Goal: Transaction & Acquisition: Book appointment/travel/reservation

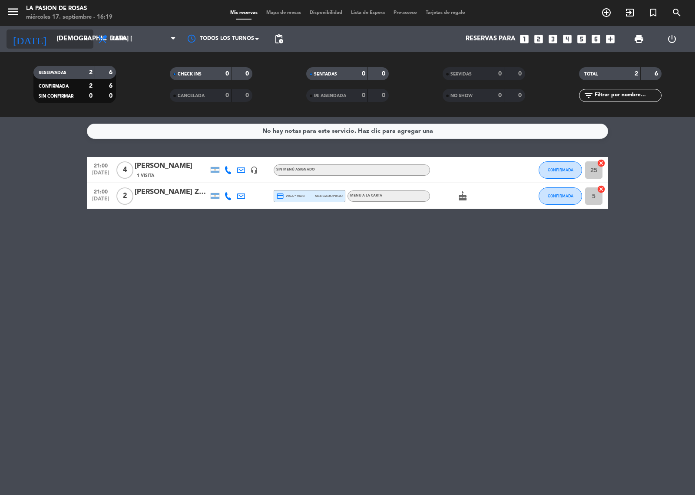
click at [89, 38] on icon "arrow_drop_down" at bounding box center [86, 39] width 10 height 10
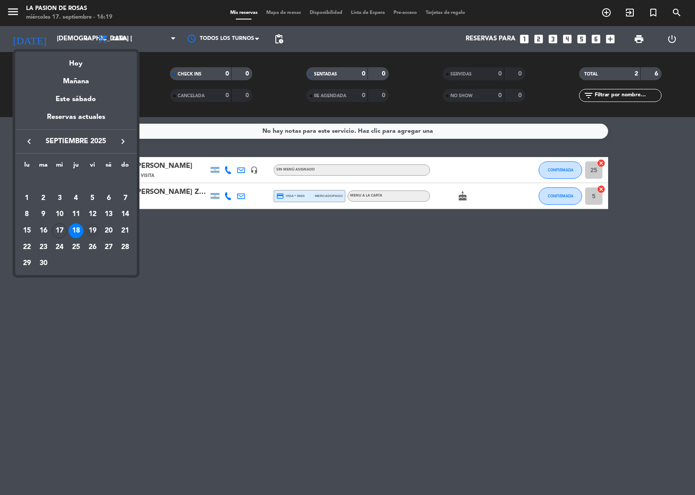
click at [92, 229] on div "19" at bounding box center [92, 231] width 15 height 15
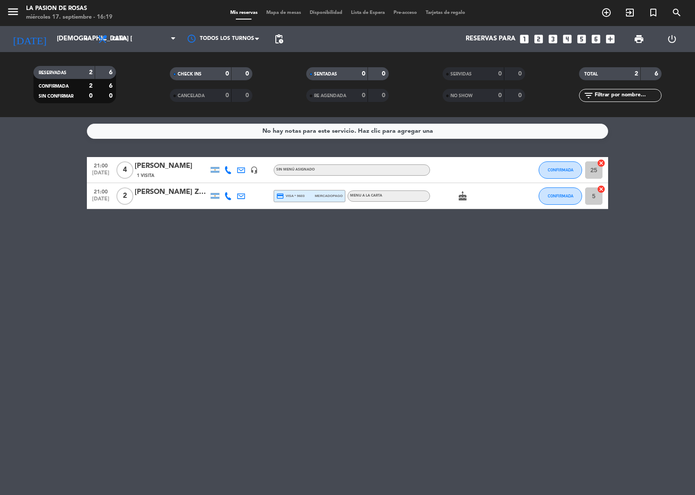
type input "vie. [DATE]"
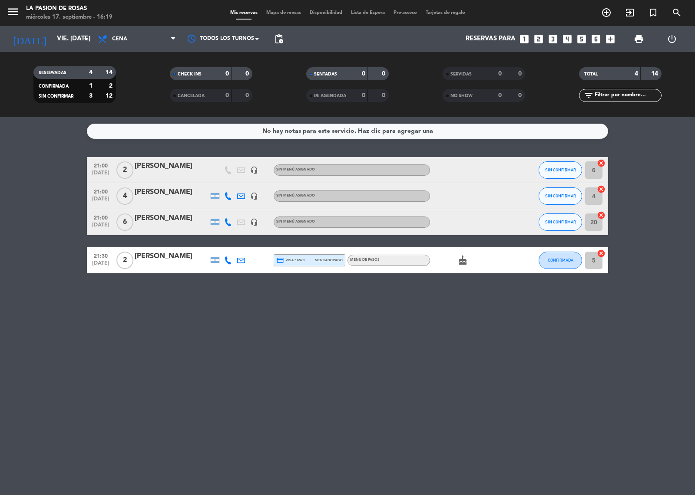
click at [539, 42] on icon "looks_two" at bounding box center [538, 38] width 11 height 11
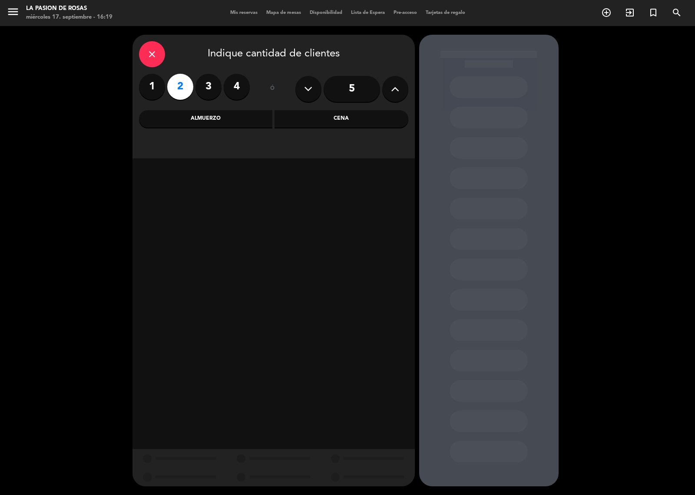
click at [333, 120] on div "Cena" at bounding box center [341, 118] width 134 height 17
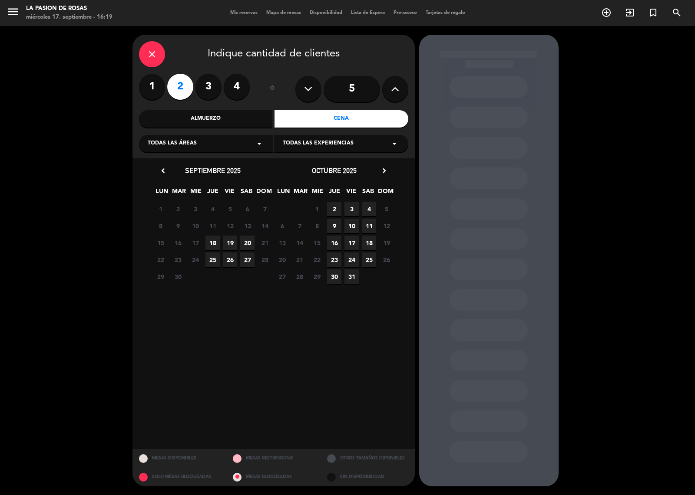
click at [227, 240] on span "19" at bounding box center [230, 243] width 14 height 14
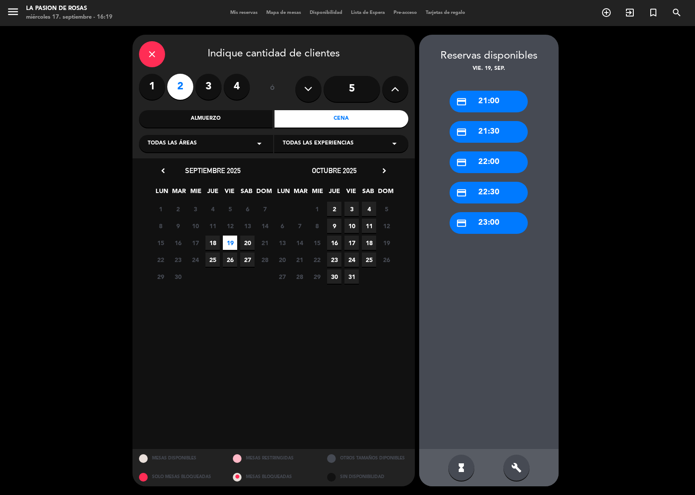
click at [476, 129] on div "credit_card 21:30" at bounding box center [488, 132] width 78 height 22
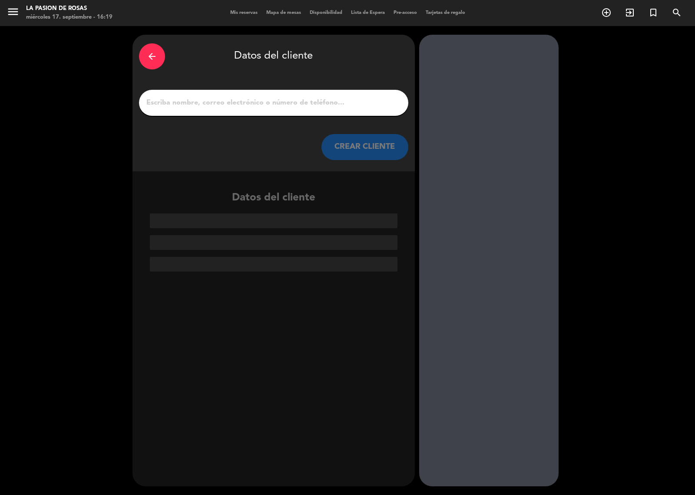
click at [236, 103] on input "1" at bounding box center [273, 103] width 256 height 12
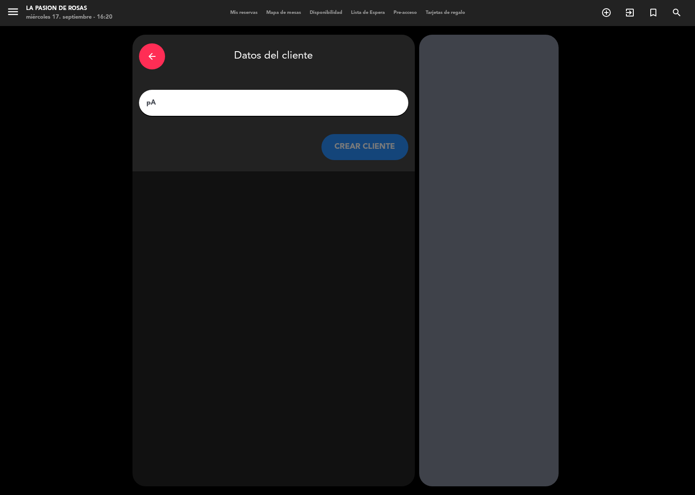
type input "p"
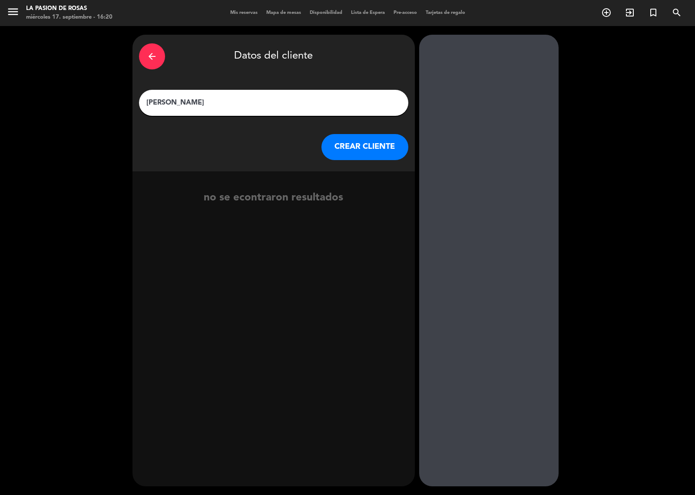
type input "[PERSON_NAME]"
click at [365, 149] on button "CREAR CLIENTE" at bounding box center [364, 147] width 87 height 26
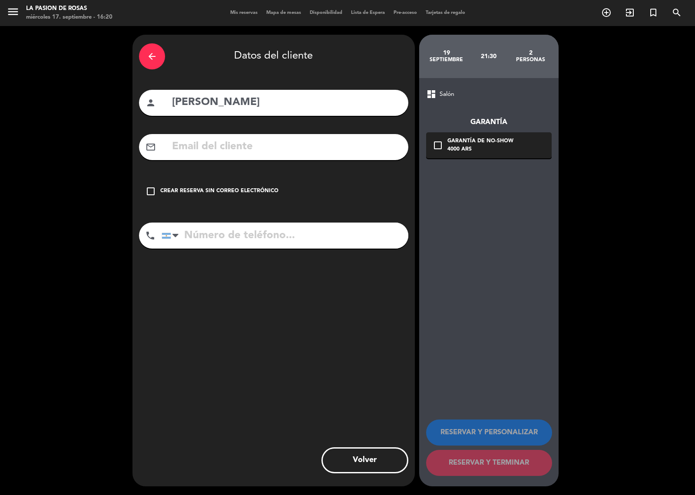
click at [149, 190] on icon "check_box_outline_blank" at bounding box center [150, 191] width 10 height 10
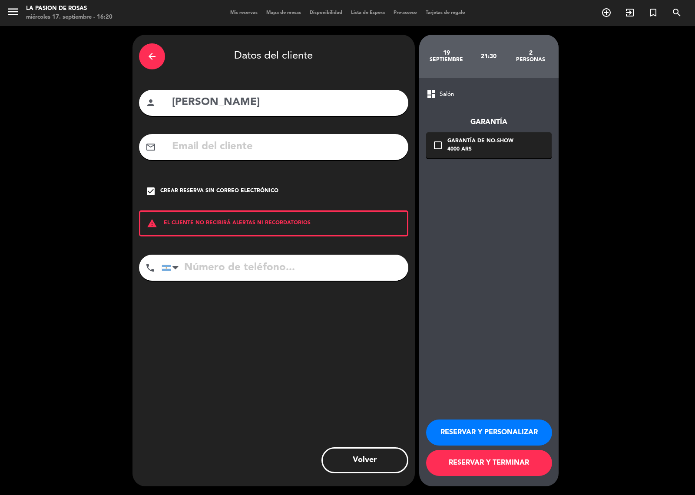
click at [228, 273] on input "tel" at bounding box center [285, 268] width 247 height 26
type input "1132333417"
click at [503, 465] on button "RESERVAR Y TERMINAR" at bounding box center [489, 463] width 126 height 26
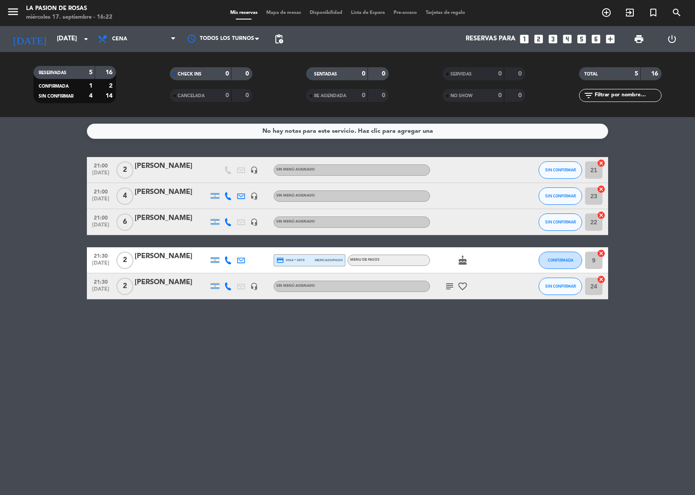
click at [450, 287] on icon "subject" at bounding box center [449, 286] width 10 height 10
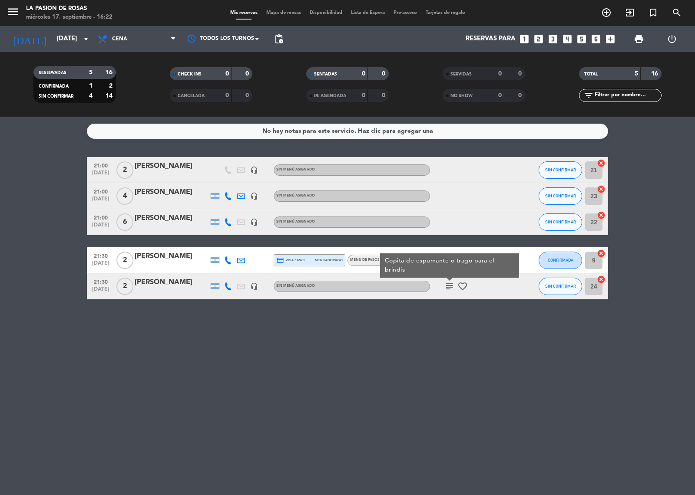
click at [450, 287] on icon "subject" at bounding box center [449, 286] width 10 height 10
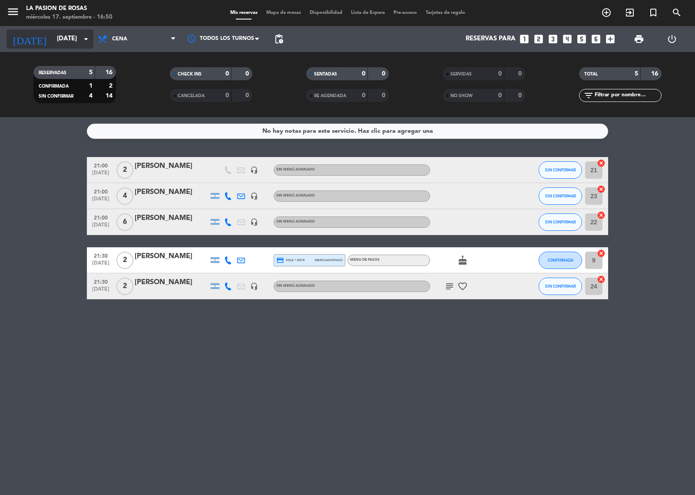
click at [82, 39] on icon "arrow_drop_down" at bounding box center [86, 39] width 10 height 10
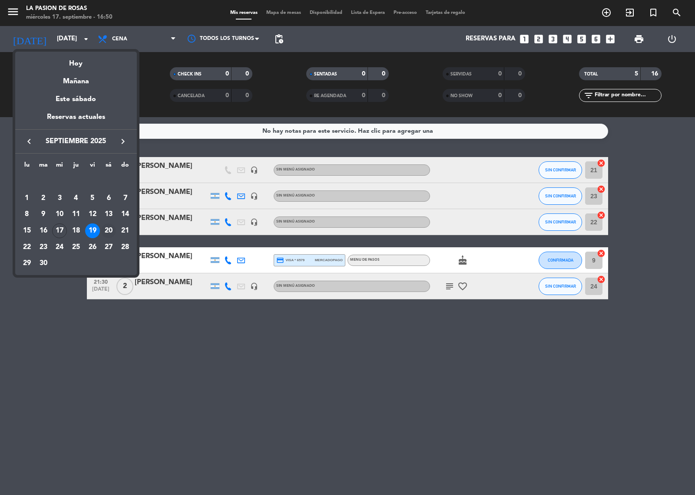
click at [112, 227] on div "20" at bounding box center [108, 231] width 15 height 15
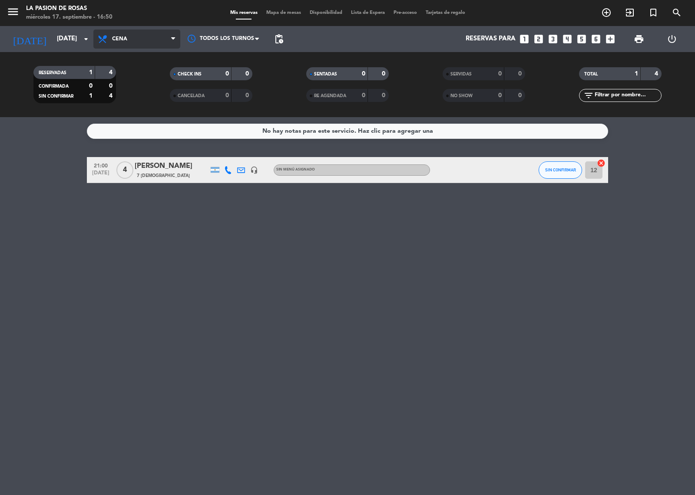
click at [145, 40] on span "Cena" at bounding box center [136, 39] width 87 height 19
click at [149, 77] on div "menu La Pasion de Rosas miércoles 17. septiembre - 16:50 Mis reservas Mapa de m…" at bounding box center [347, 58] width 695 height 117
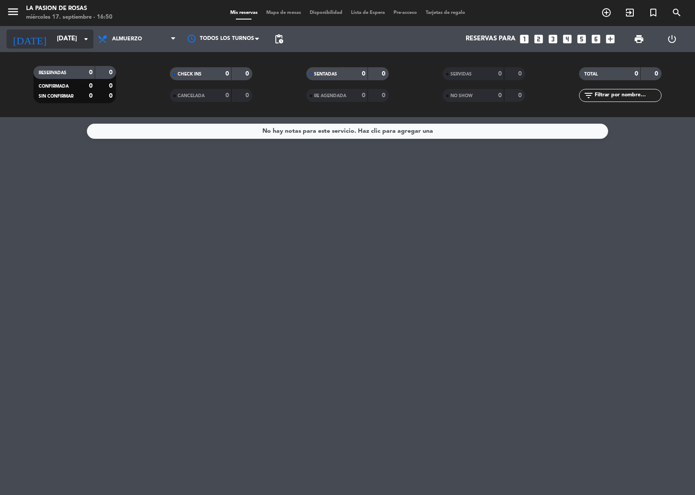
click at [83, 38] on icon "arrow_drop_down" at bounding box center [86, 39] width 10 height 10
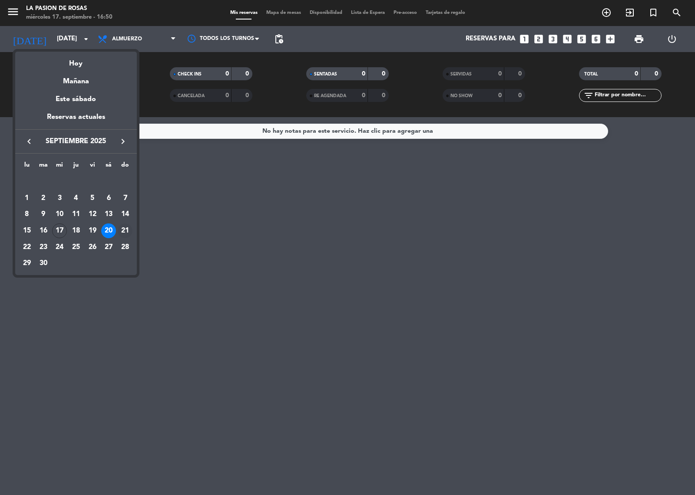
click at [123, 224] on div "21" at bounding box center [125, 231] width 15 height 15
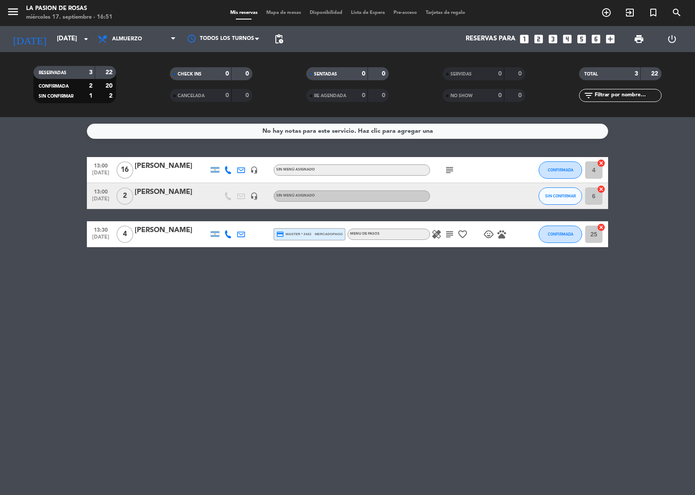
click at [444, 172] on icon "subject" at bounding box center [449, 170] width 10 height 10
click at [444, 170] on icon "subject" at bounding box center [449, 170] width 10 height 10
click at [452, 232] on icon "subject" at bounding box center [449, 234] width 10 height 10
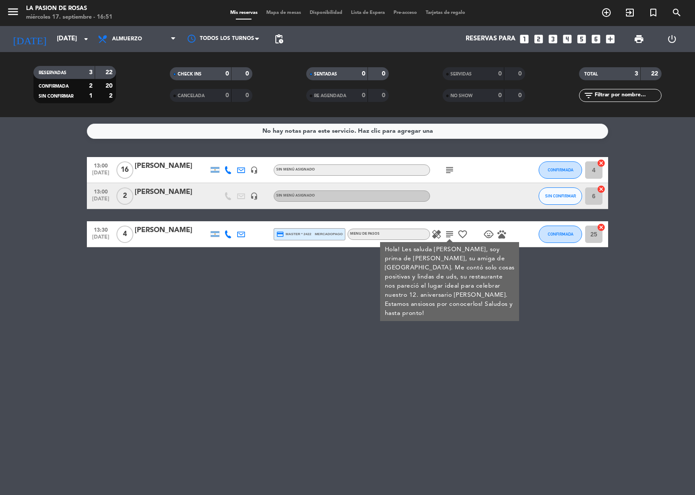
click at [452, 232] on icon "subject" at bounding box center [449, 234] width 10 height 10
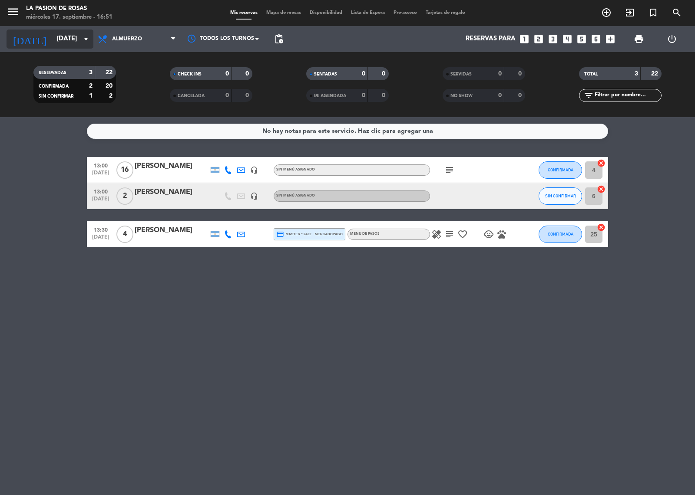
click at [84, 34] on icon "arrow_drop_down" at bounding box center [86, 39] width 10 height 10
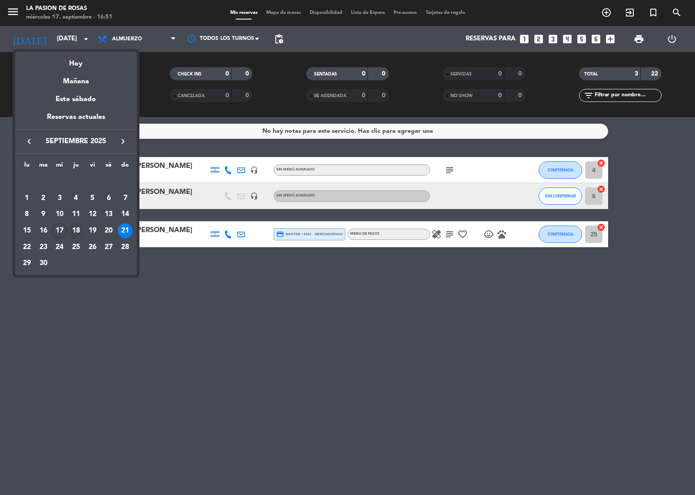
click at [78, 228] on div "18" at bounding box center [76, 231] width 15 height 15
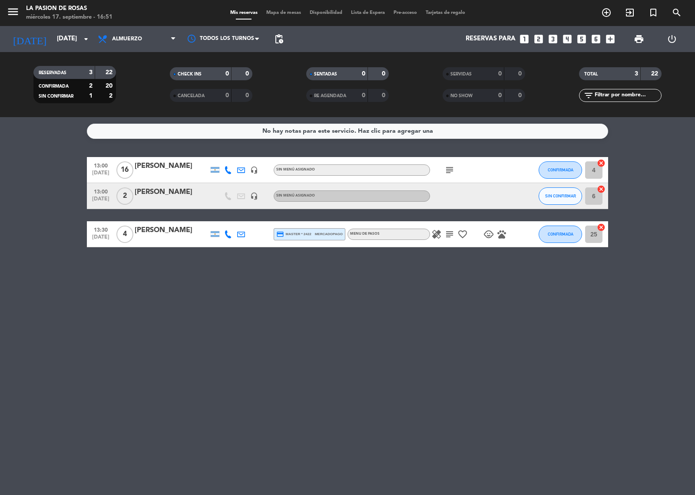
type input "[DEMOGRAPHIC_DATA] [DATE]"
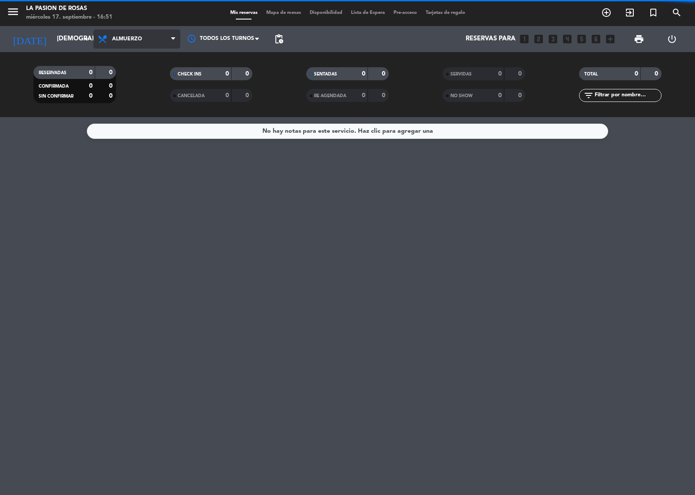
click at [144, 40] on span "Almuerzo" at bounding box center [136, 39] width 87 height 19
click at [142, 94] on div "menu La Pasion de Rosas miércoles 17. septiembre - 16:51 Mis reservas Mapa de m…" at bounding box center [347, 58] width 695 height 117
